Goal: Use online tool/utility: Utilize a website feature to perform a specific function

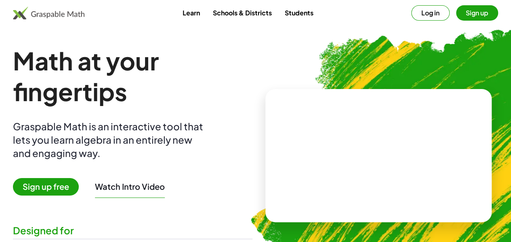
click at [414, 15] on button "Log in" at bounding box center [430, 12] width 38 height 15
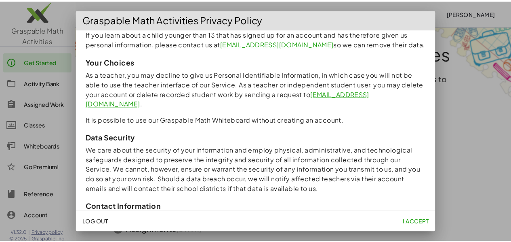
scroll to position [774, 0]
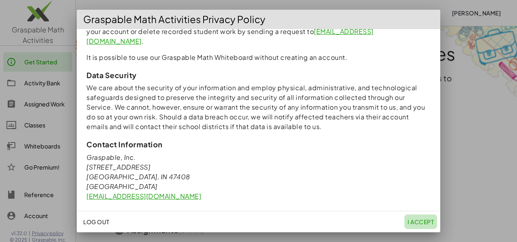
click at [432, 223] on span "I accept" at bounding box center [420, 221] width 26 height 7
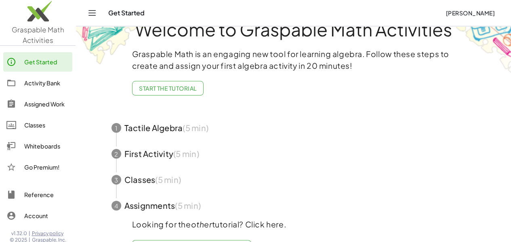
scroll to position [0, 0]
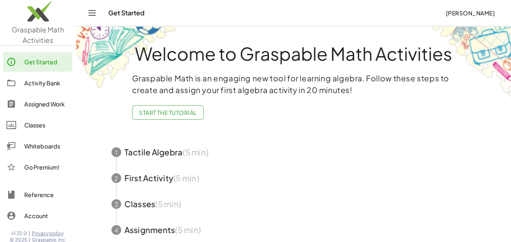
click at [35, 83] on div "Activity Bank" at bounding box center [46, 83] width 45 height 10
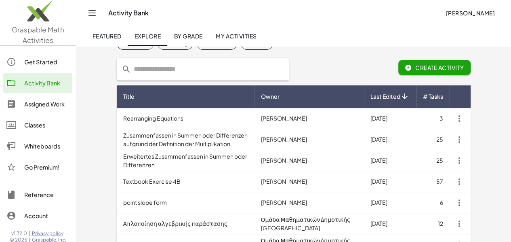
scroll to position [38, 0]
click at [51, 147] on div "Whiteboards" at bounding box center [46, 146] width 45 height 10
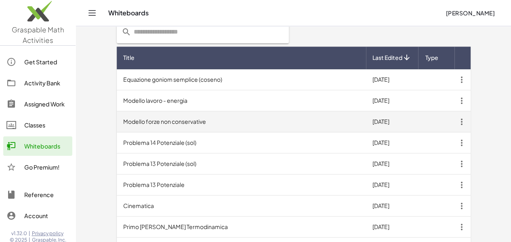
scroll to position [231, 0]
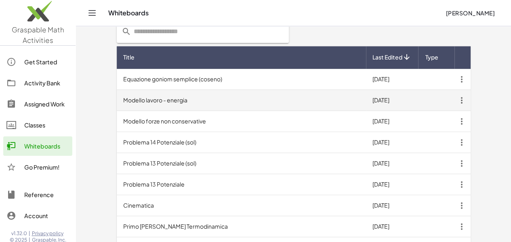
click at [176, 102] on td "Modello lavoro - energia" at bounding box center [241, 100] width 249 height 21
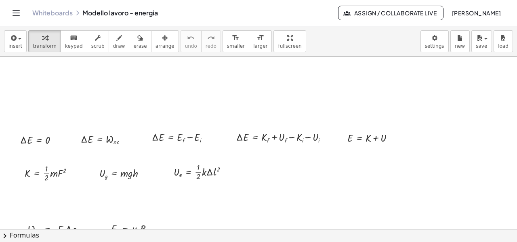
scroll to position [176, 0]
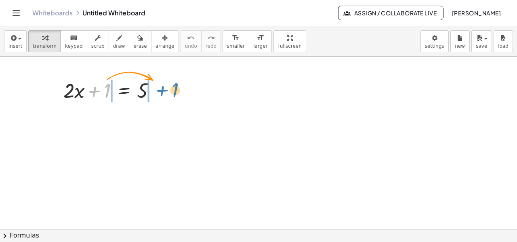
drag, startPoint x: 94, startPoint y: 89, endPoint x: 164, endPoint y: 86, distance: 70.7
click at [162, 88] on div at bounding box center [112, 89] width 107 height 27
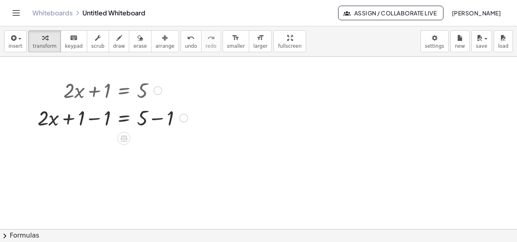
click at [67, 113] on div at bounding box center [113, 116] width 158 height 27
click at [96, 120] on div at bounding box center [113, 116] width 158 height 27
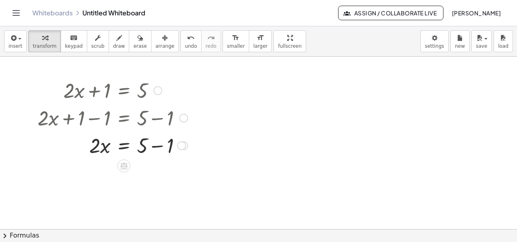
click at [158, 145] on div at bounding box center [113, 144] width 158 height 27
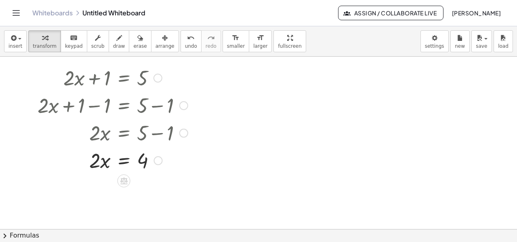
scroll to position [13, 0]
drag, startPoint x: 93, startPoint y: 156, endPoint x: 141, endPoint y: 174, distance: 51.0
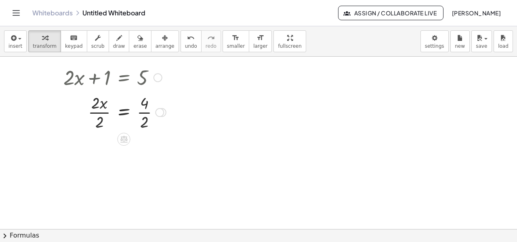
drag, startPoint x: 164, startPoint y: 195, endPoint x: 176, endPoint y: 111, distance: 84.8
click at [124, 112] on div "· x = 4 · 2 · 2 · · 2" at bounding box center [124, 112] width 0 height 0
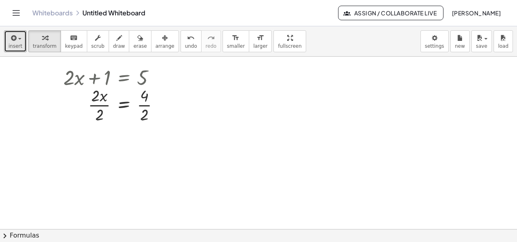
drag, startPoint x: 23, startPoint y: 44, endPoint x: 22, endPoint y: 53, distance: 9.3
click at [22, 44] on button "insert" at bounding box center [15, 41] width 23 height 22
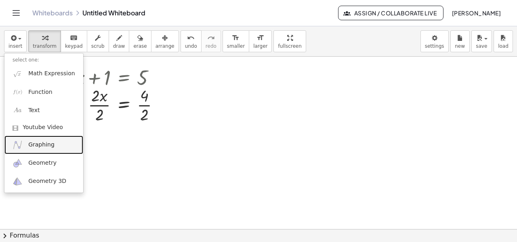
click at [39, 145] on span "Graphing" at bounding box center [41, 145] width 26 height 8
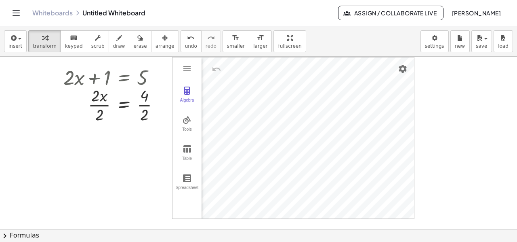
scroll to position [0, 0]
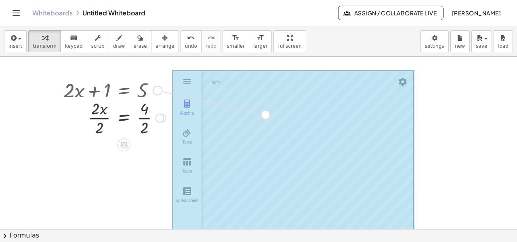
drag, startPoint x: 156, startPoint y: 90, endPoint x: 280, endPoint y: 118, distance: 127.2
